Goal: Entertainment & Leisure: Consume media (video, audio)

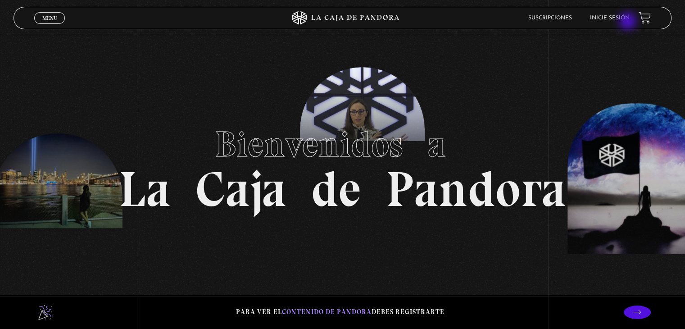
click at [629, 22] on li "Inicie sesión" at bounding box center [610, 18] width 40 height 14
click at [623, 15] on li "Inicie sesión" at bounding box center [610, 18] width 40 height 14
click at [605, 15] on li "Inicie sesión" at bounding box center [610, 18] width 40 height 14
click at [607, 17] on link "Inicie sesión" at bounding box center [610, 17] width 40 height 5
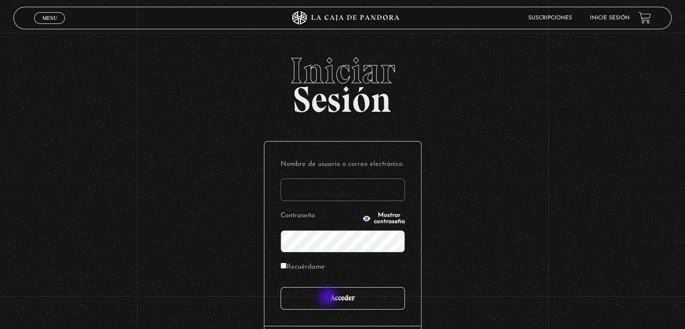
type input "sofinavarro__22@hotmail.com"
click at [328, 300] on input "Acceder" at bounding box center [343, 298] width 124 height 23
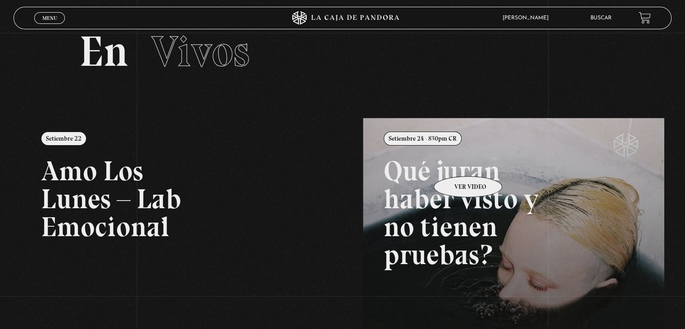
scroll to position [23, 0]
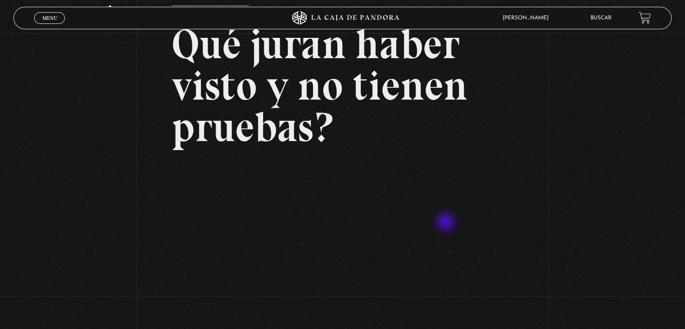
scroll to position [135, 0]
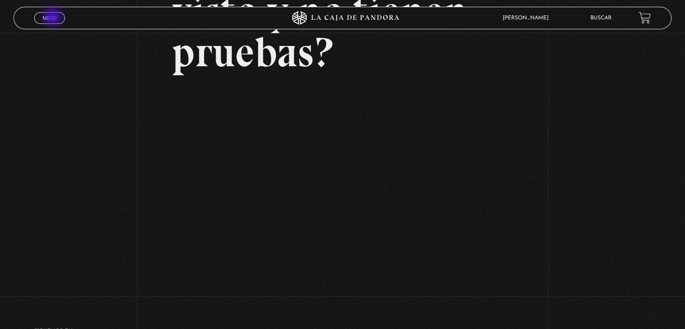
click at [54, 18] on span "Menu" at bounding box center [49, 17] width 15 height 5
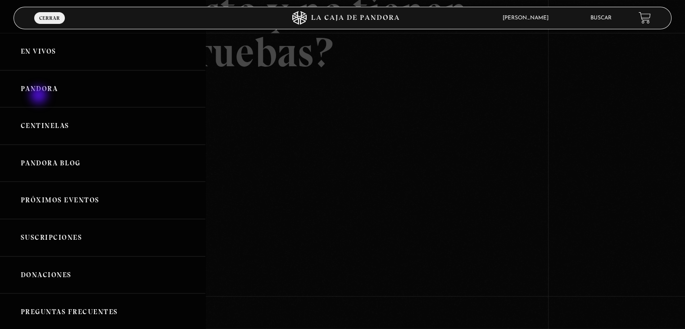
click at [40, 96] on link "Pandora" at bounding box center [102, 88] width 205 height 37
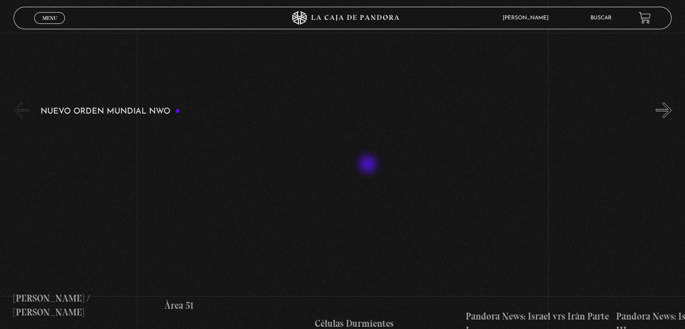
scroll to position [135, 0]
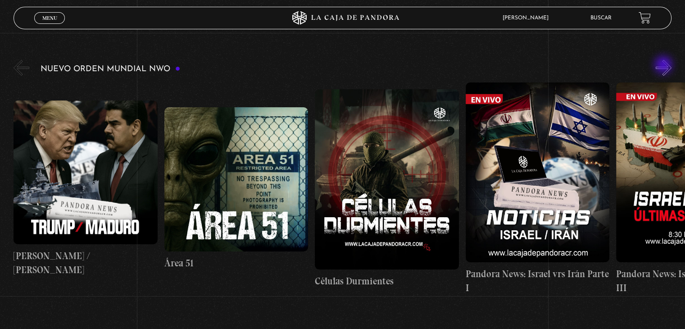
click at [664, 66] on button "»" at bounding box center [664, 68] width 16 height 16
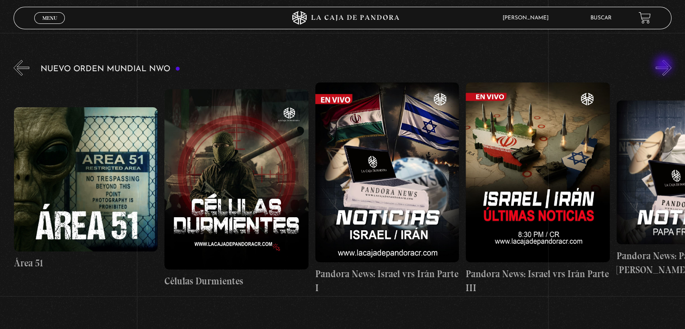
click at [664, 66] on button "»" at bounding box center [664, 68] width 16 height 16
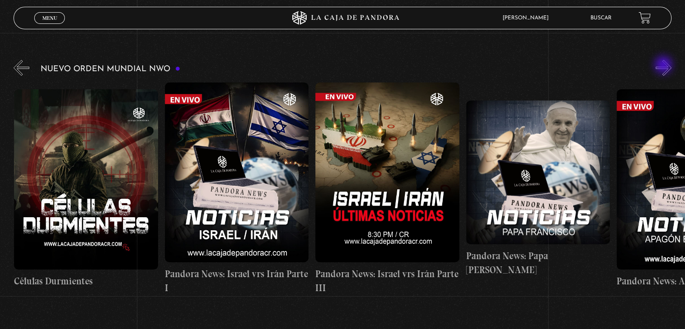
click at [664, 66] on button "»" at bounding box center [664, 68] width 16 height 16
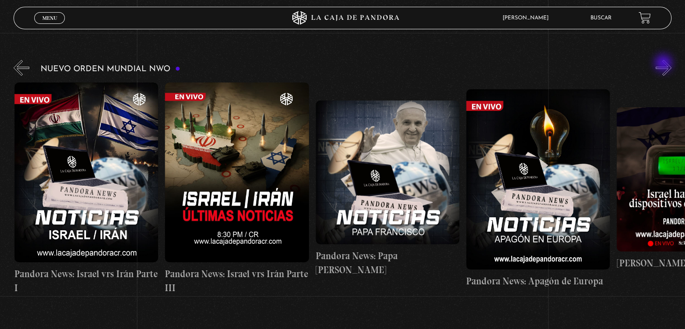
scroll to position [0, 452]
click at [665, 64] on button "»" at bounding box center [664, 68] width 16 height 16
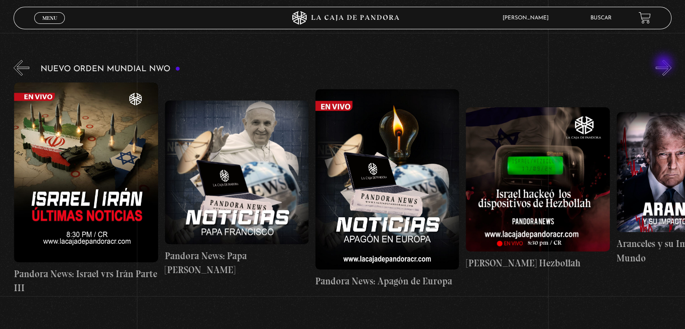
click at [665, 64] on button "»" at bounding box center [664, 68] width 16 height 16
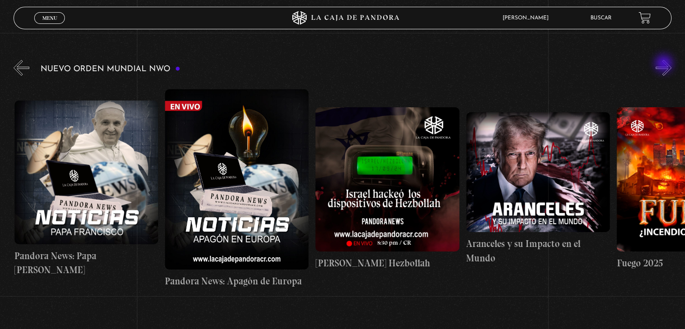
click at [665, 64] on button "»" at bounding box center [664, 68] width 16 height 16
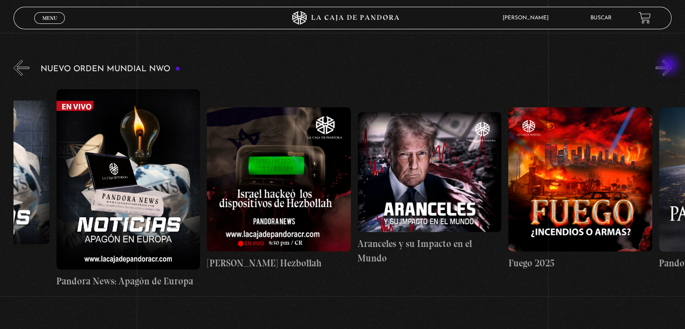
click at [670, 66] on button "»" at bounding box center [664, 68] width 16 height 16
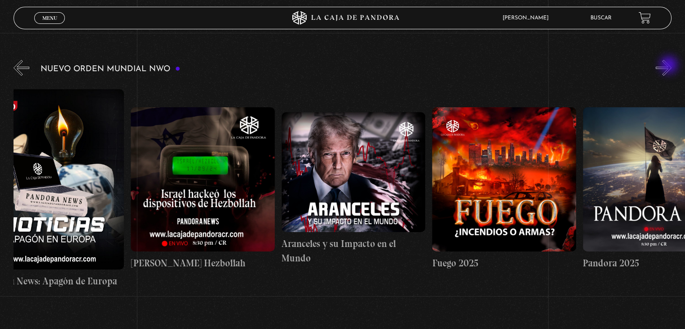
click at [670, 66] on button "»" at bounding box center [664, 68] width 16 height 16
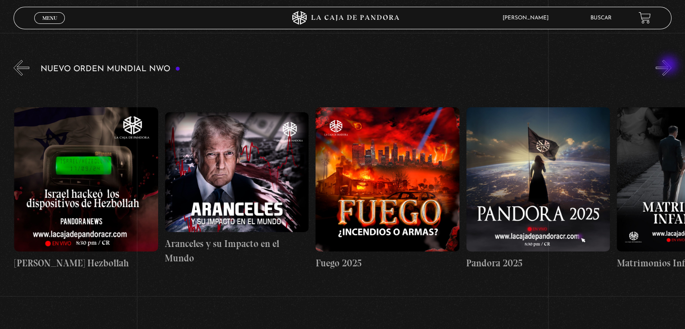
click at [670, 66] on button "»" at bounding box center [664, 68] width 16 height 16
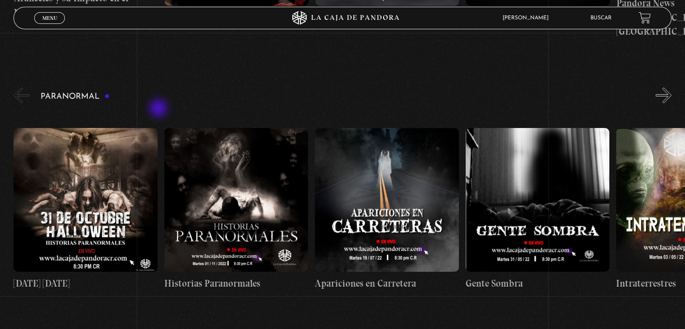
scroll to position [405, 0]
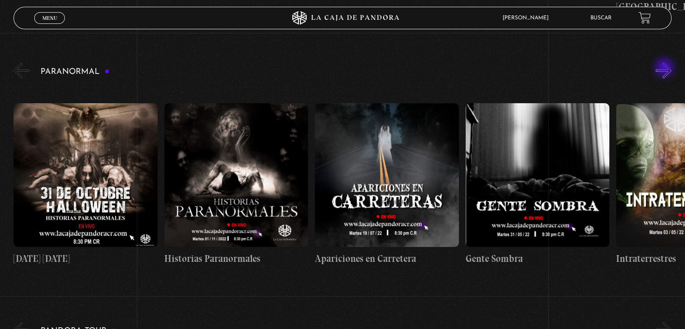
click at [665, 68] on button "»" at bounding box center [664, 71] width 16 height 16
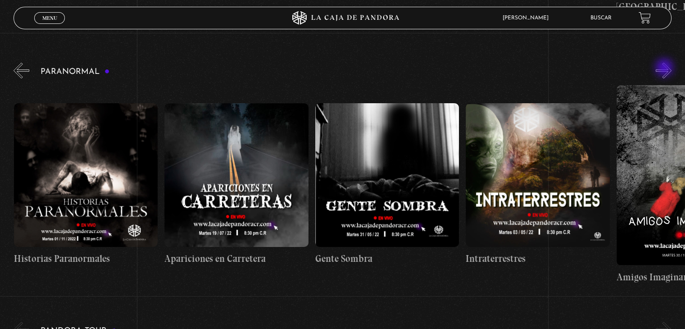
click at [665, 68] on button "»" at bounding box center [664, 71] width 16 height 16
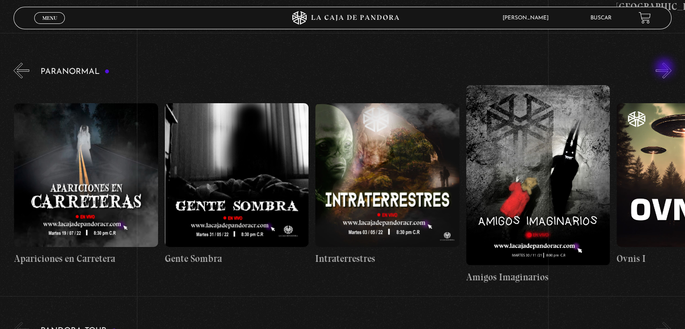
click at [665, 68] on button "»" at bounding box center [664, 71] width 16 height 16
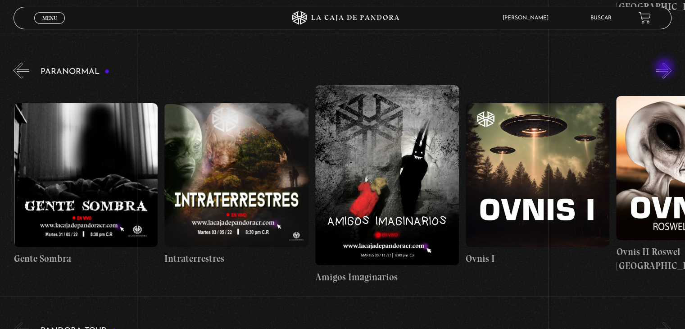
click at [665, 68] on button "»" at bounding box center [664, 71] width 16 height 16
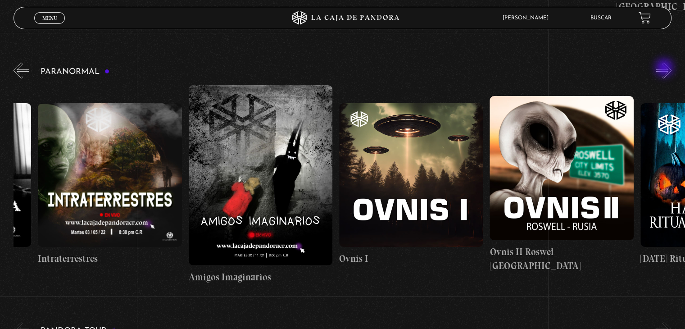
click at [665, 68] on button "»" at bounding box center [664, 71] width 16 height 16
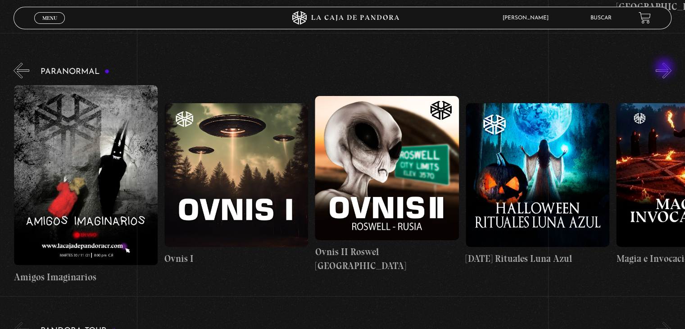
click at [665, 68] on button "»" at bounding box center [664, 71] width 16 height 16
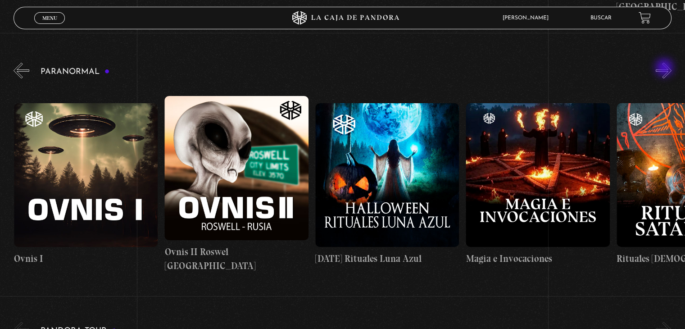
click at [665, 68] on button "»" at bounding box center [664, 71] width 16 height 16
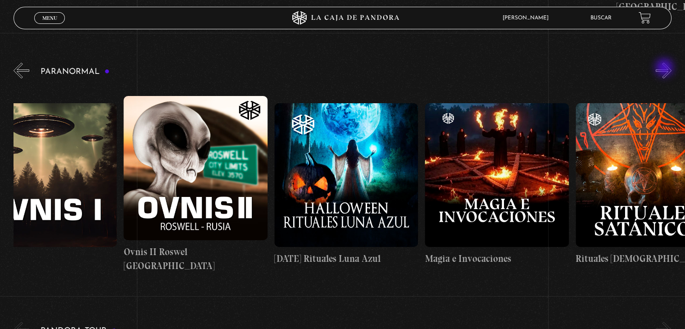
scroll to position [0, 979]
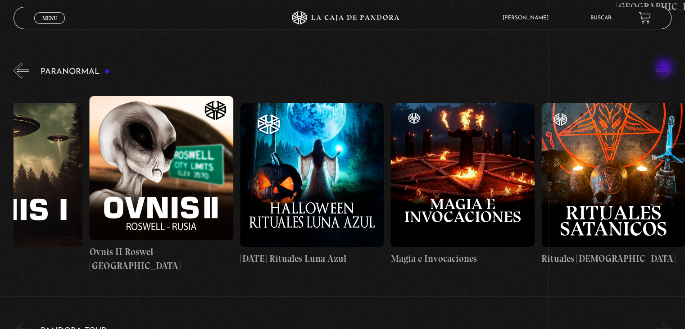
click at [665, 68] on button "»" at bounding box center [664, 71] width 16 height 16
click at [672, 71] on button "»" at bounding box center [664, 71] width 16 height 16
click at [580, 161] on figure at bounding box center [613, 175] width 144 height 144
click at [627, 208] on figure at bounding box center [613, 175] width 144 height 144
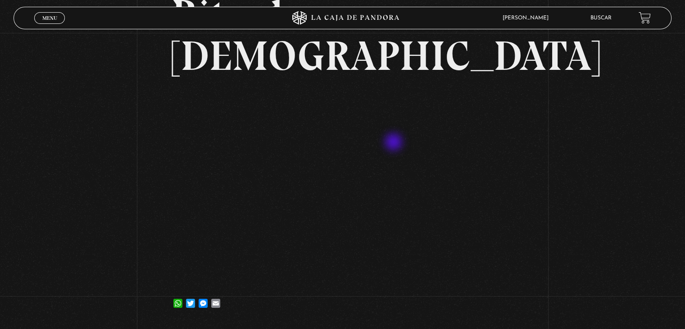
scroll to position [45, 0]
